Goal: Task Accomplishment & Management: Complete application form

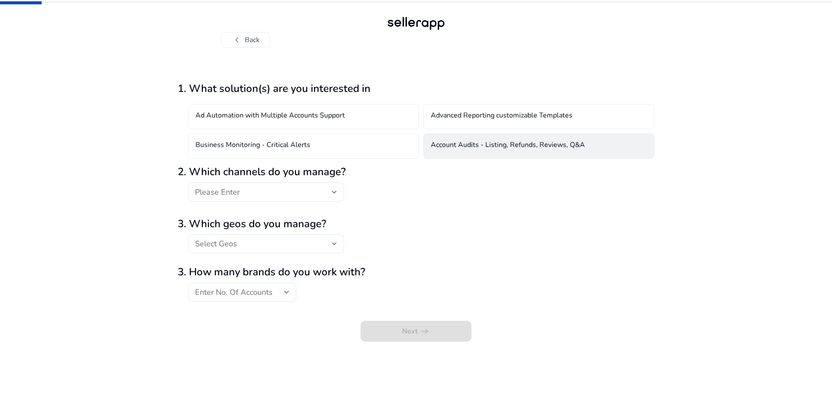
click at [471, 150] on h4 "Account Audits - Listing, Refunds, Reviews, Q&A" at bounding box center [508, 146] width 154 height 10
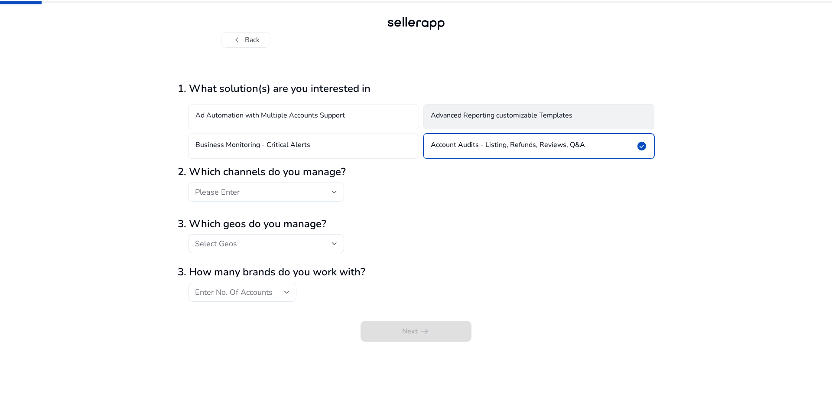
click at [441, 117] on h4 "Advanced Reporting customizable Templates" at bounding box center [502, 116] width 142 height 10
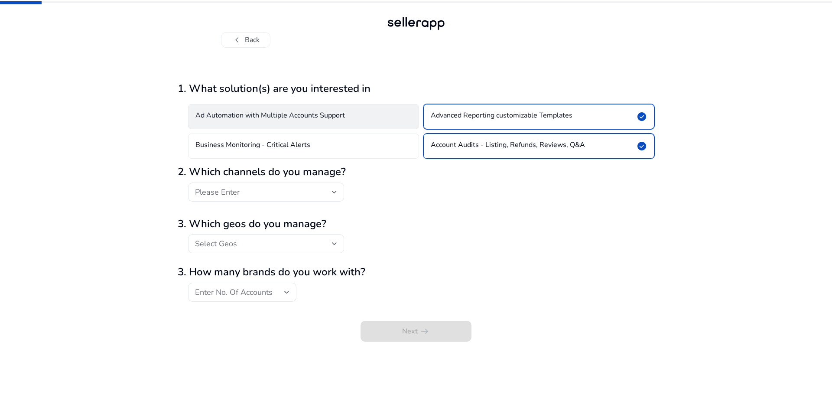
click at [377, 125] on div "Ad Automation with Multiple Accounts Support" at bounding box center [303, 116] width 231 height 25
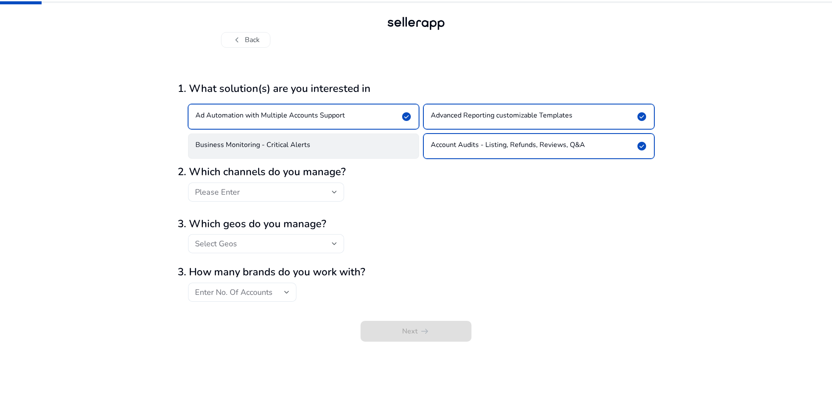
click at [371, 141] on div "Business Monitoring - Critical Alerts" at bounding box center [303, 145] width 231 height 25
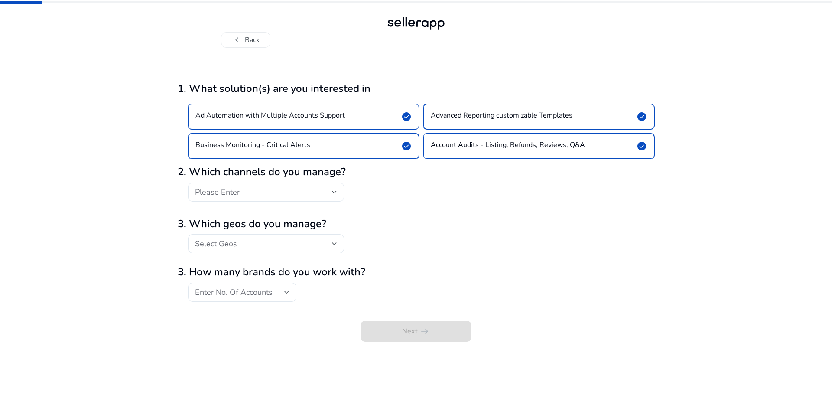
click at [350, 118] on div "Ad Automation with Multiple Accounts Support check_circle" at bounding box center [303, 116] width 231 height 25
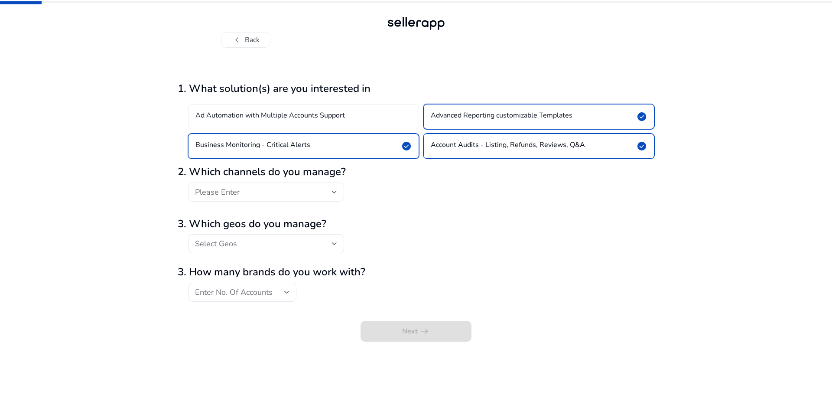
click at [336, 187] on div at bounding box center [334, 192] width 5 height 10
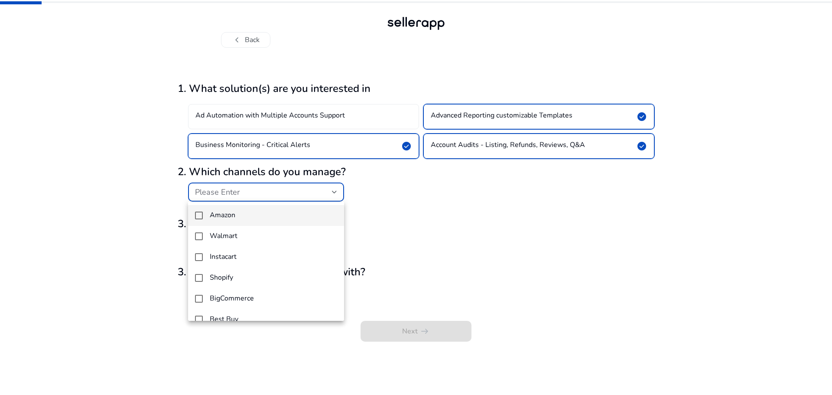
click at [244, 215] on span "Amazon" at bounding box center [273, 215] width 127 height 8
click at [231, 232] on h4 "Walmart" at bounding box center [224, 236] width 28 height 8
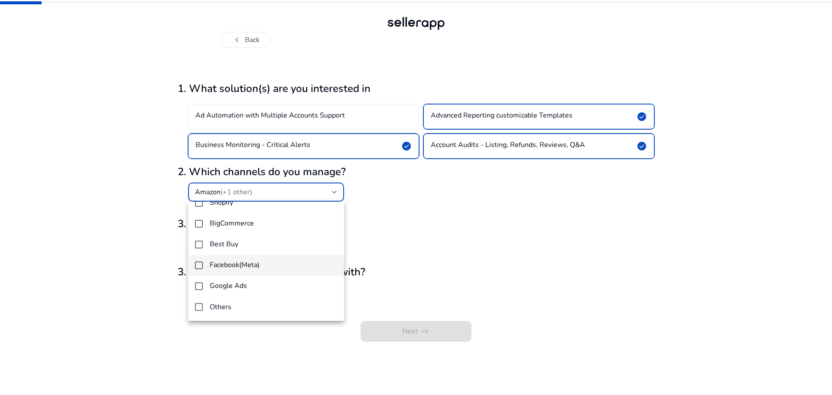
click at [243, 261] on h4 "Facebook(Meta)" at bounding box center [235, 265] width 50 height 8
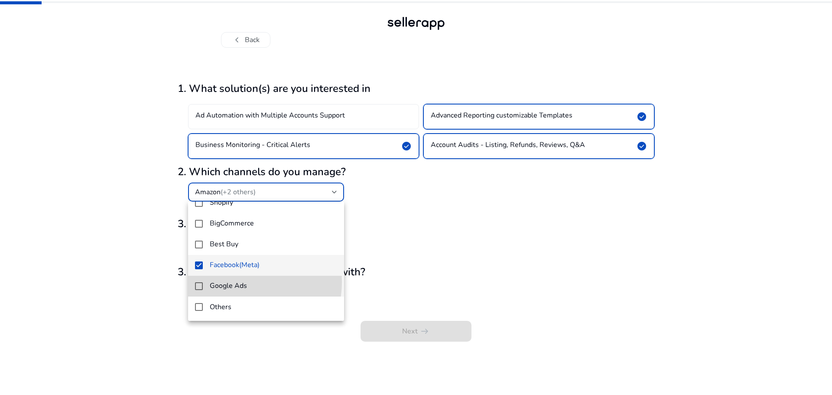
click at [235, 282] on h4 "Google Ads" at bounding box center [228, 286] width 37 height 8
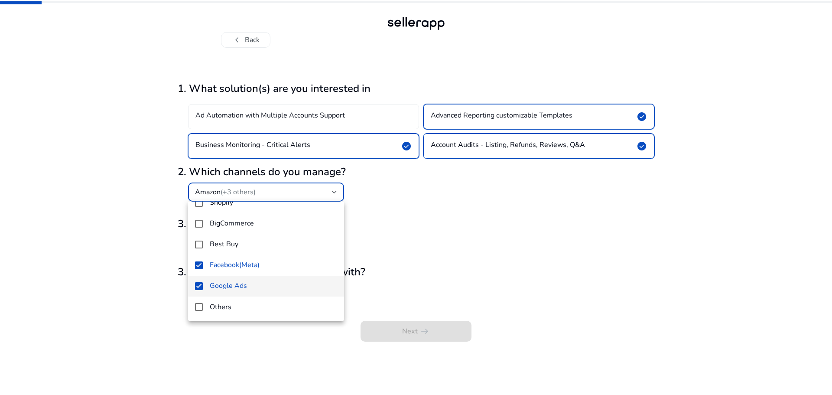
click at [478, 218] on div at bounding box center [416, 197] width 832 height 395
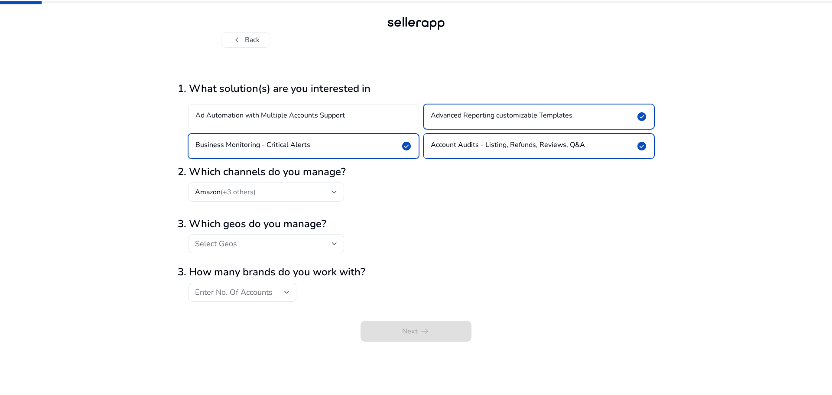
click at [263, 252] on div "Select Geos" at bounding box center [266, 243] width 142 height 19
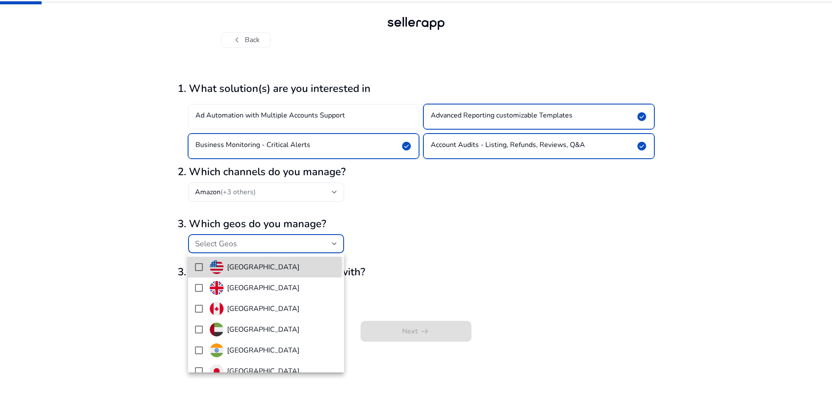
click at [244, 265] on h4 "United States" at bounding box center [263, 267] width 72 height 8
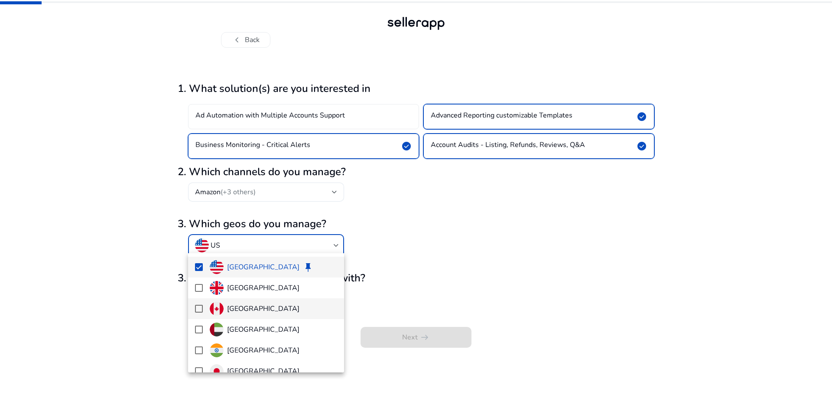
click at [229, 312] on h4 "[GEOGRAPHIC_DATA]" at bounding box center [263, 309] width 72 height 8
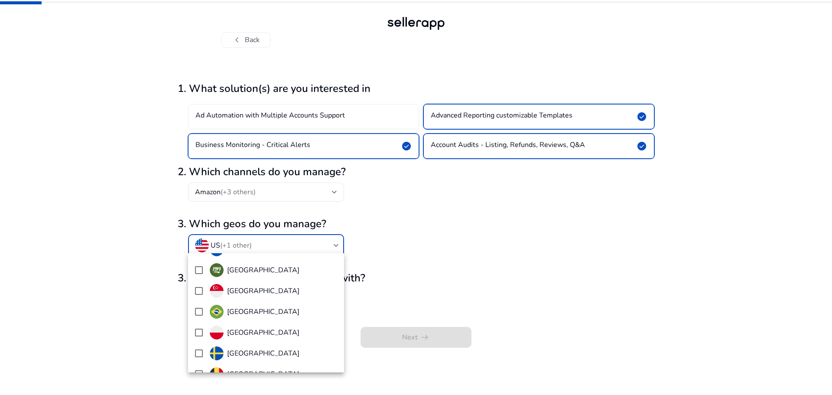
scroll to position [345, 0]
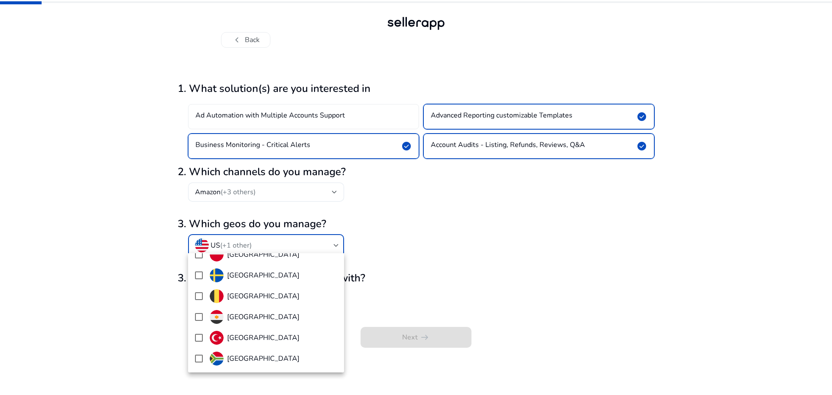
click at [480, 248] on div at bounding box center [416, 197] width 832 height 395
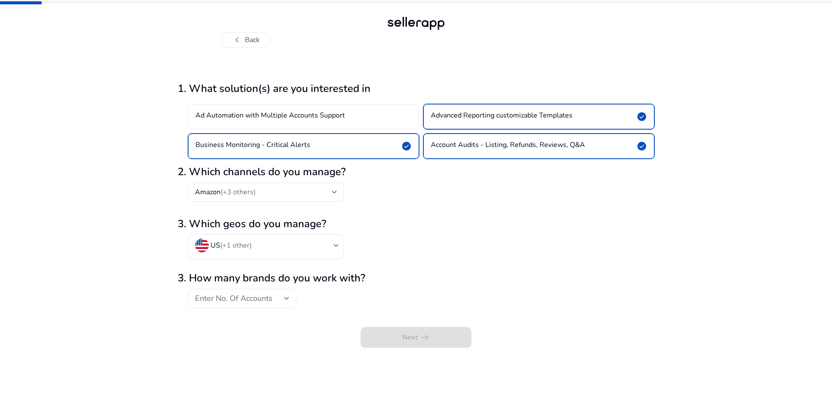
click at [262, 299] on span "Enter No. Of Accounts" at bounding box center [234, 298] width 78 height 10
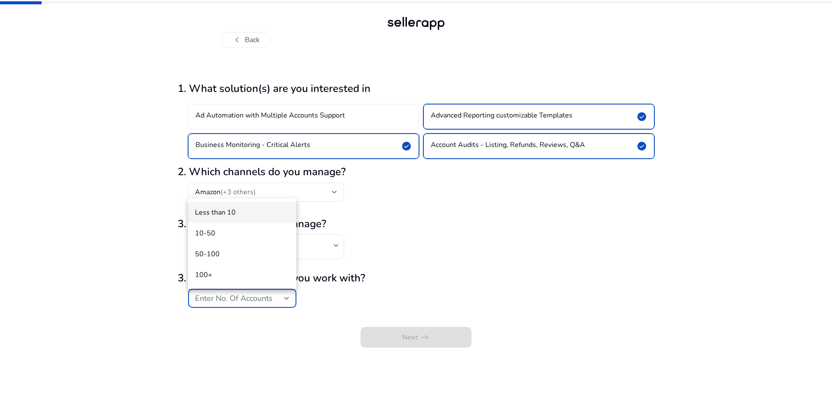
click at [229, 216] on span "Less than 10" at bounding box center [242, 213] width 94 height 10
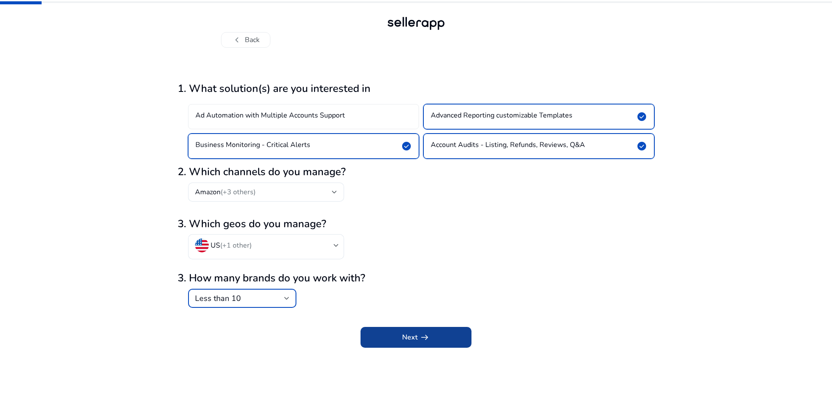
click at [418, 340] on app-icon "arrow_right_alt" at bounding box center [424, 337] width 12 height 10
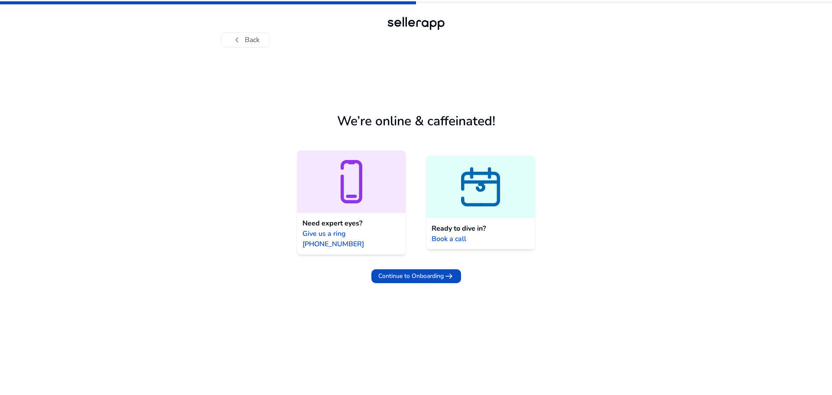
click at [455, 234] on span "Book a call" at bounding box center [449, 239] width 35 height 10
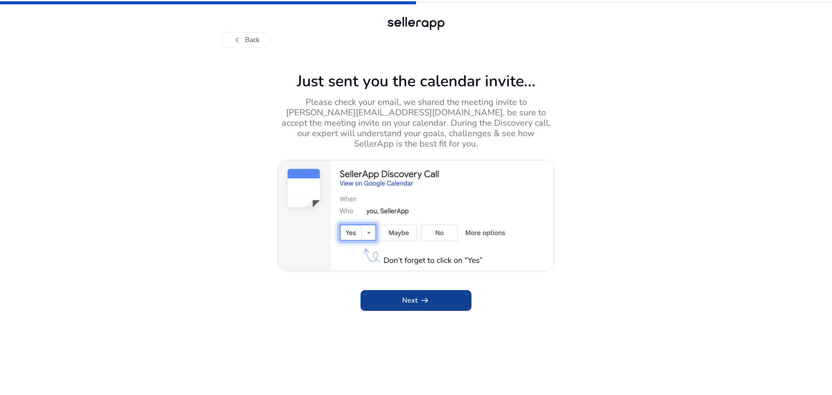
click at [404, 295] on span "Next arrow_right_alt" at bounding box center [416, 300] width 28 height 10
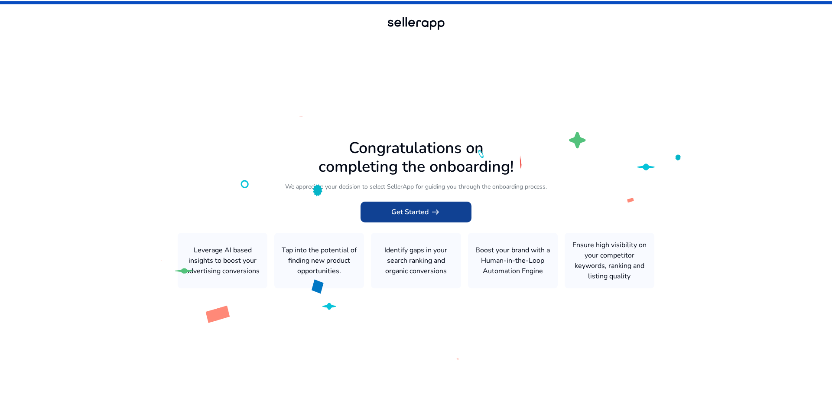
click at [454, 218] on span at bounding box center [416, 211] width 111 height 21
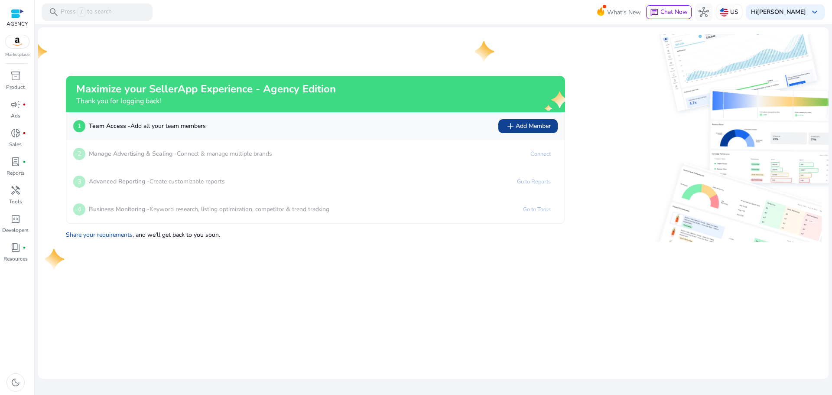
click at [543, 130] on span "add Add Member" at bounding box center [527, 126] width 45 height 10
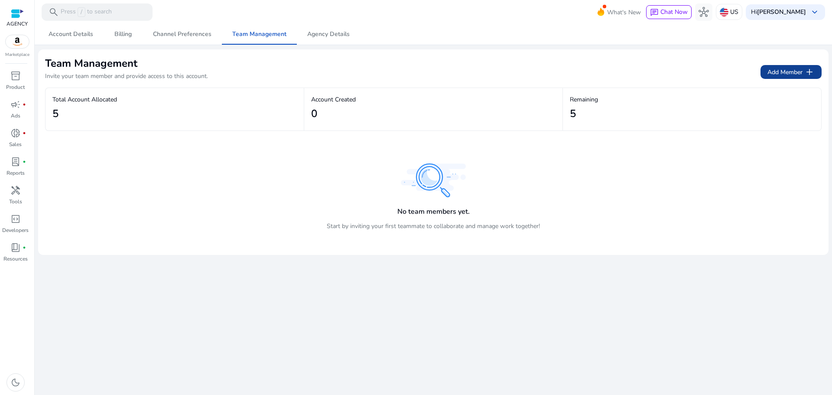
click at [782, 68] on span "Add Member add" at bounding box center [790, 72] width 47 height 10
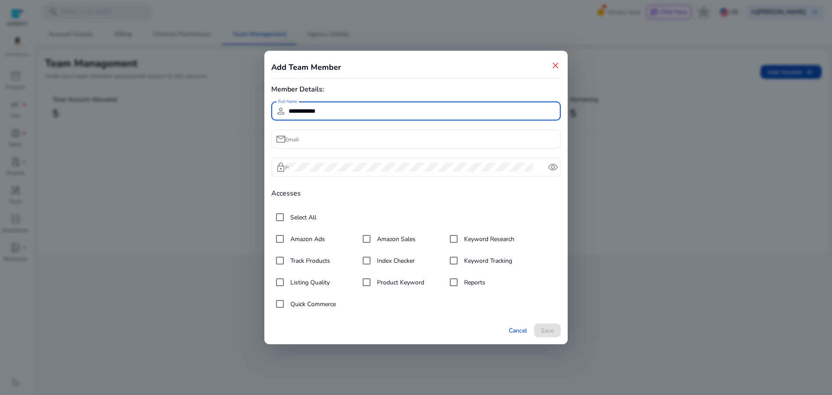
type input "**********"
click at [407, 138] on input "Email" at bounding box center [421, 139] width 265 height 10
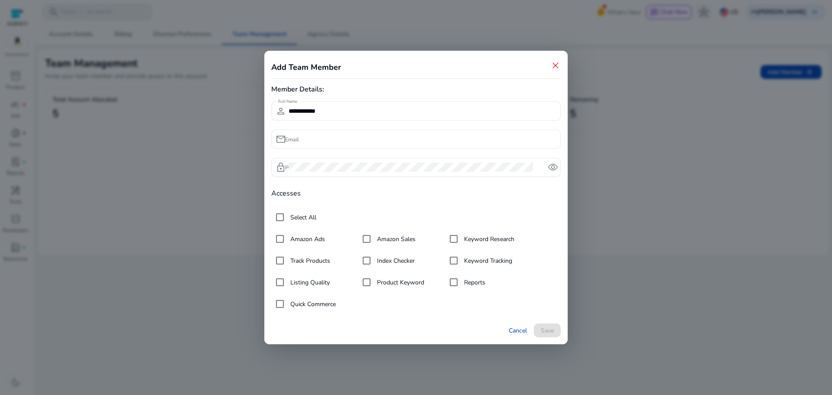
click at [341, 139] on input "Email" at bounding box center [421, 139] width 265 height 10
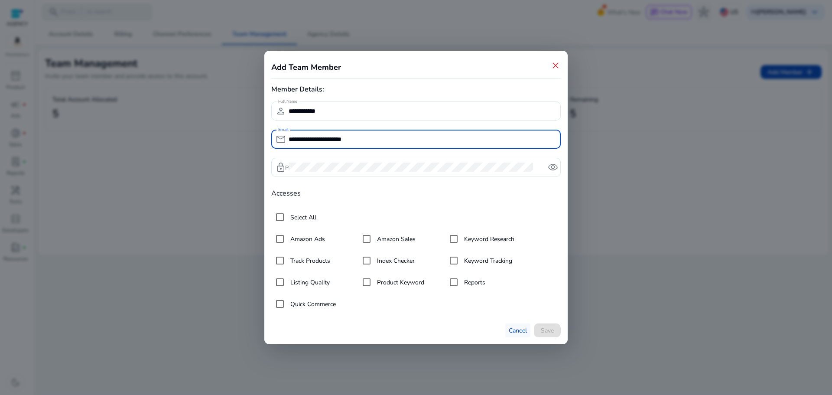
type input "**********"
click at [511, 331] on span "Cancel" at bounding box center [518, 330] width 18 height 9
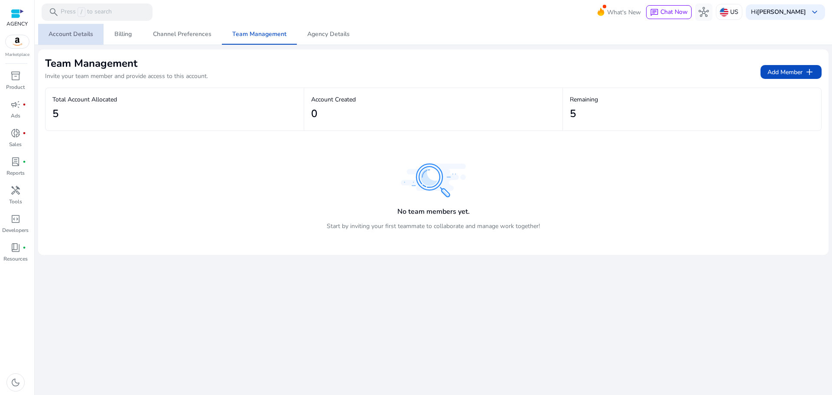
click at [82, 31] on span "Account Details" at bounding box center [71, 34] width 45 height 6
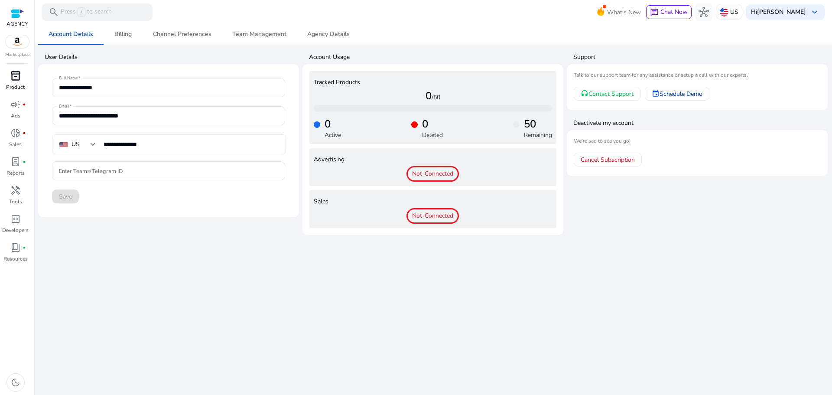
click at [19, 83] on link "inventory_2 Product" at bounding box center [15, 83] width 31 height 29
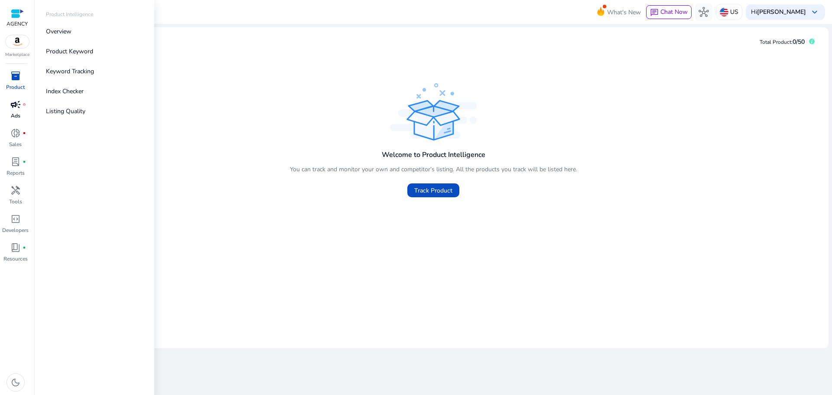
click at [13, 111] on link "campaign fiber_manual_record Ads" at bounding box center [15, 111] width 31 height 29
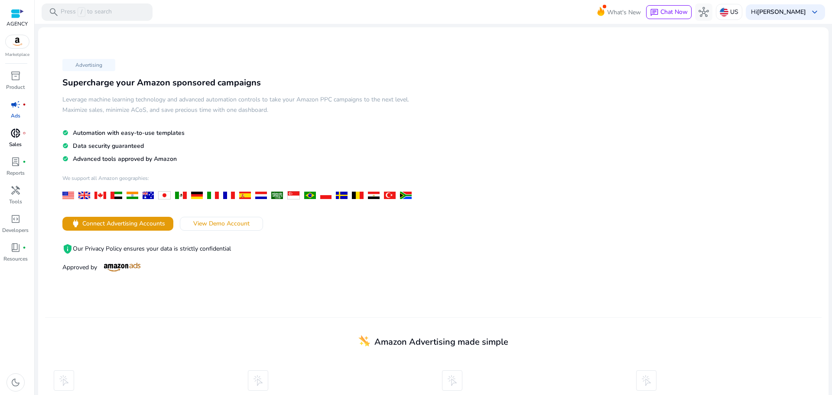
click at [16, 136] on span "donut_small" at bounding box center [15, 133] width 10 height 10
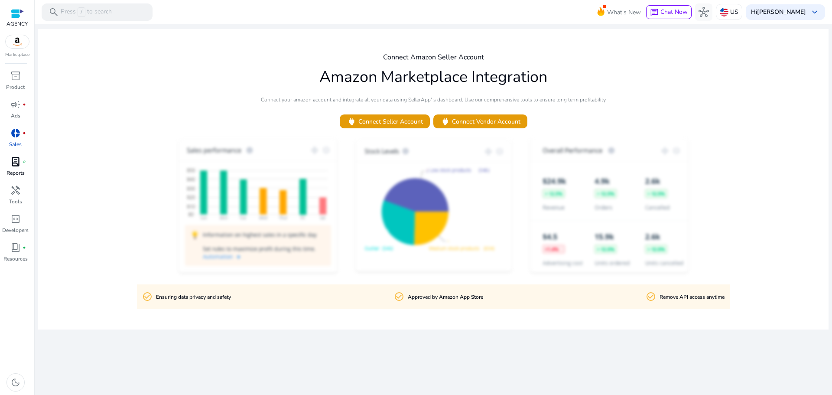
click at [16, 162] on span "lab_profile" at bounding box center [15, 161] width 10 height 10
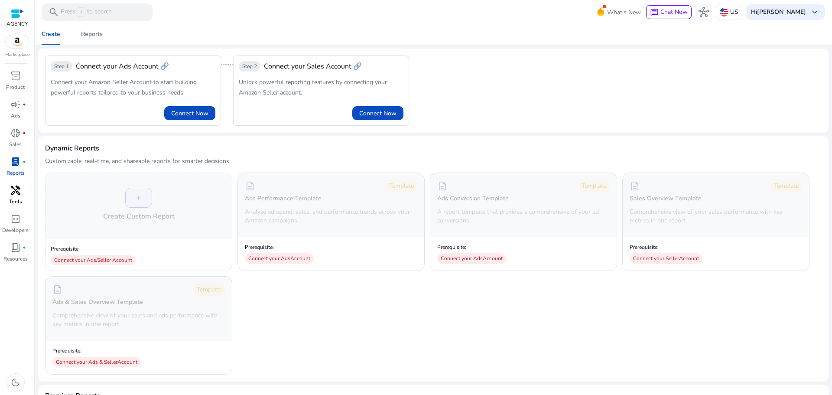
click at [17, 191] on span "handyman" at bounding box center [15, 190] width 10 height 10
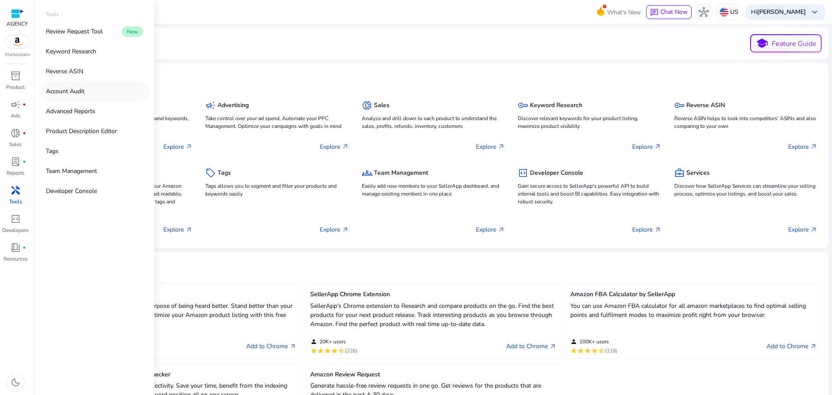
click at [86, 89] on link "Account Audit" at bounding box center [94, 90] width 111 height 19
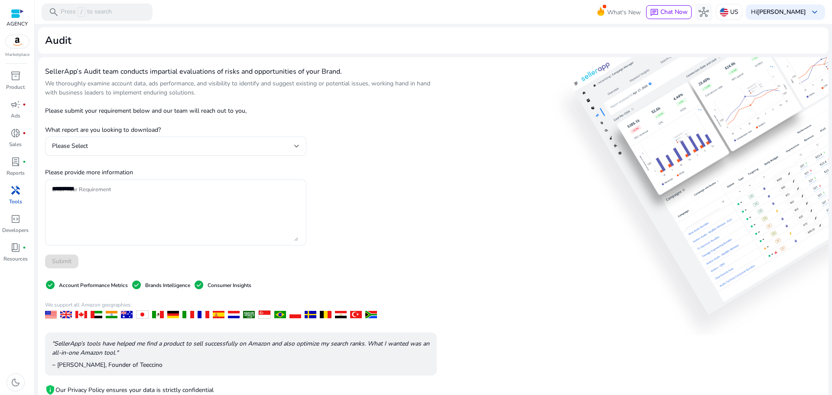
click at [358, 94] on p "We thoroughly examine account data, ads performance, and visibility to identify…" at bounding box center [241, 88] width 392 height 18
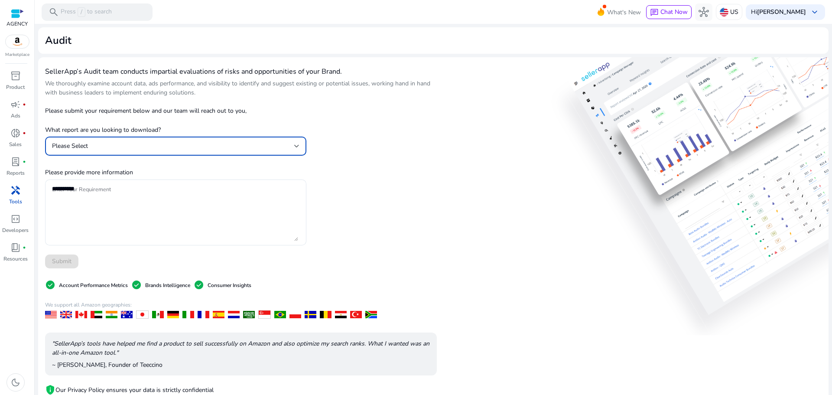
click at [279, 143] on div "Please Select" at bounding box center [173, 146] width 242 height 10
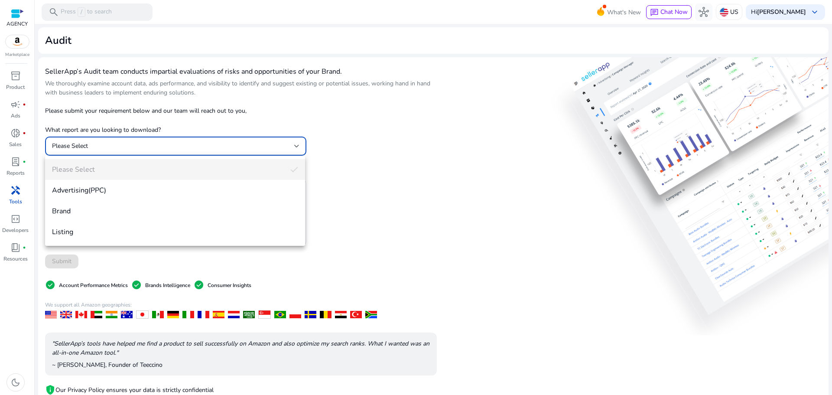
click at [370, 138] on div at bounding box center [416, 197] width 832 height 395
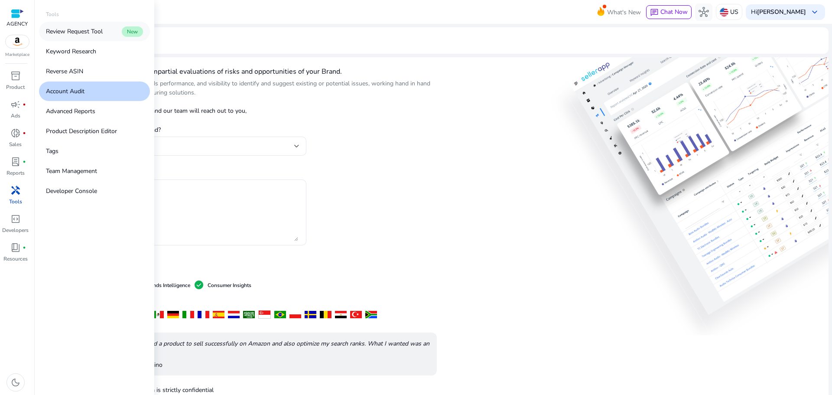
click at [76, 32] on p "Review Request Tool" at bounding box center [74, 31] width 57 height 9
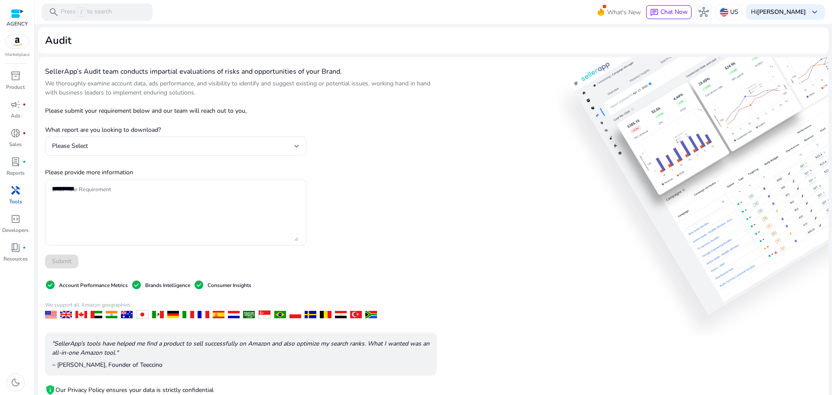
click at [123, 32] on mat-card "Audit" at bounding box center [433, 40] width 790 height 26
click at [459, 152] on div "SellerApp’s Audit team conducts impartial evaluations of risks and opportunitie…" at bounding box center [433, 252] width 790 height 390
click at [292, 145] on div "Please Select" at bounding box center [173, 146] width 242 height 10
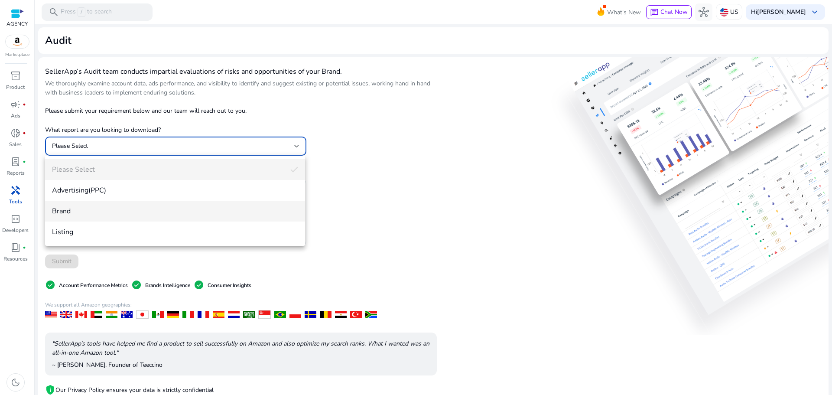
click at [79, 214] on span "Brand" at bounding box center [175, 211] width 246 height 10
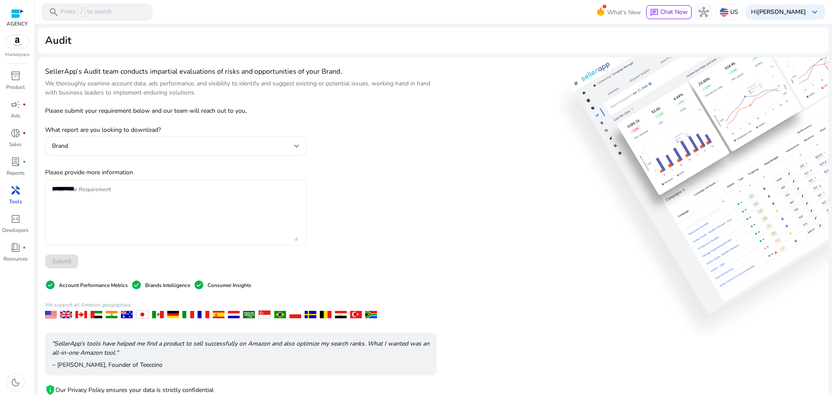
click at [383, 170] on div "SellerApp’s Audit team conducts impartial evaluations of risks and opportunitie…" at bounding box center [241, 252] width 392 height 377
click at [132, 214] on textarea "Enter Your Requirement" at bounding box center [175, 212] width 246 height 57
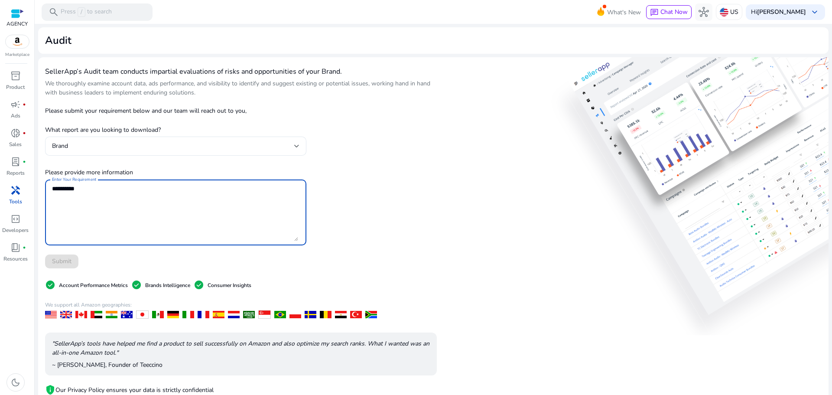
click at [373, 172] on div "SellerApp’s Audit team conducts impartial evaluations of risks and opportunitie…" at bounding box center [241, 252] width 392 height 377
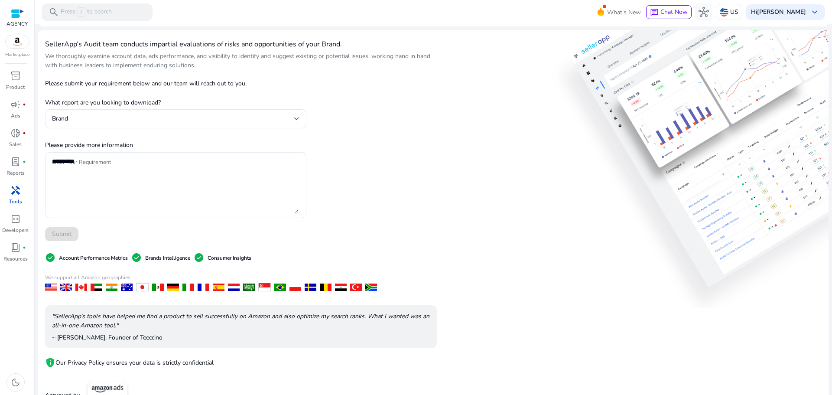
scroll to position [53, 0]
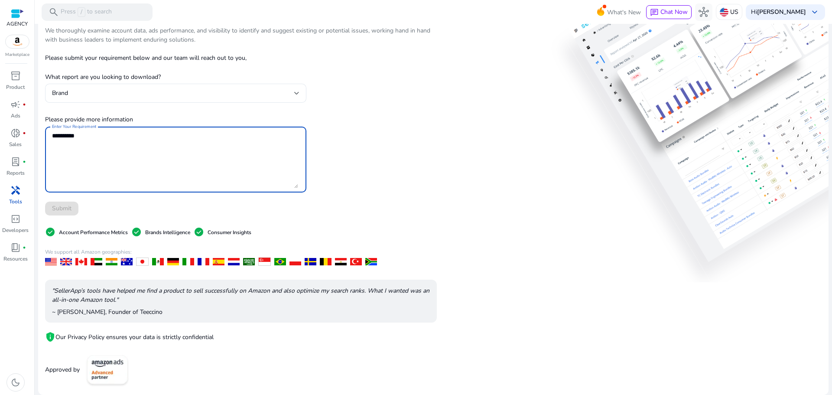
click at [93, 135] on textarea "Enter Your Requirement" at bounding box center [175, 159] width 246 height 57
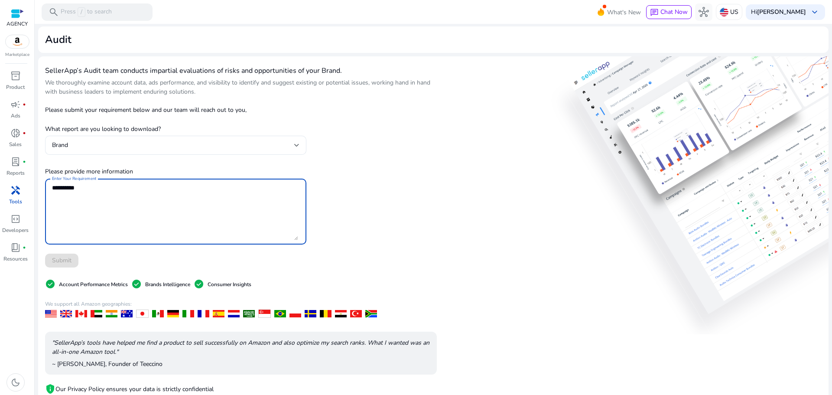
scroll to position [0, 0]
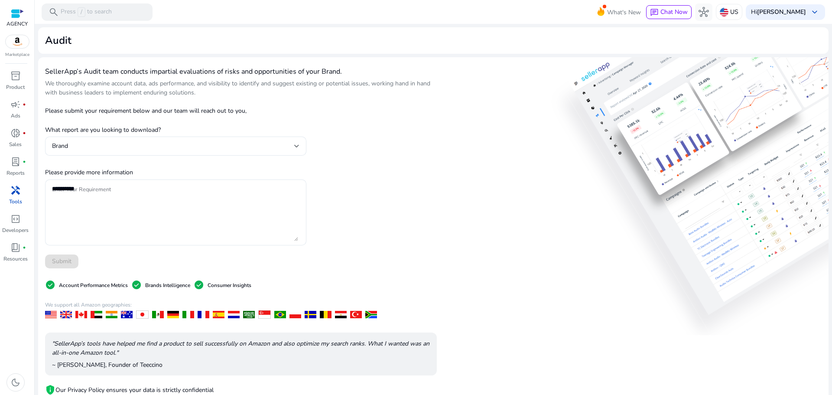
click at [87, 35] on div "Audit" at bounding box center [433, 40] width 777 height 13
